Goal: Check status: Check status

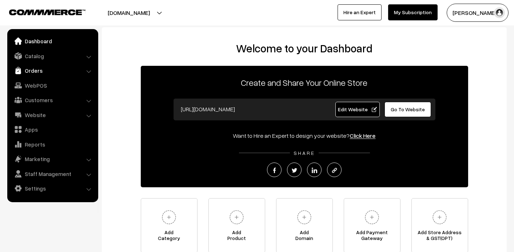
click at [31, 71] on link "Orders" at bounding box center [52, 70] width 87 height 13
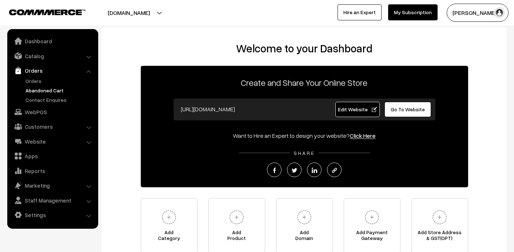
click at [39, 88] on link "Abandoned Cart" at bounding box center [60, 91] width 72 height 8
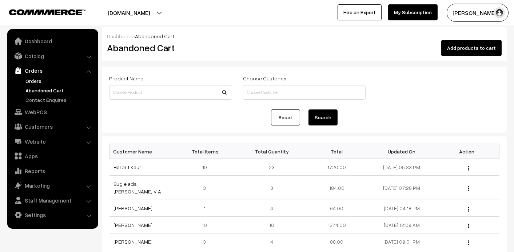
click at [32, 81] on link "Orders" at bounding box center [60, 81] width 72 height 8
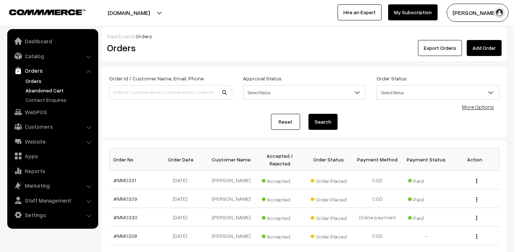
click at [39, 91] on link "Abandoned Cart" at bounding box center [60, 91] width 72 height 8
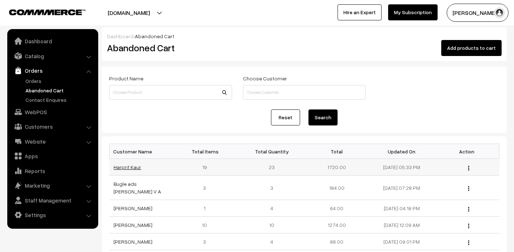
click at [131, 169] on link "Harprit Kaur" at bounding box center [128, 167] width 28 height 6
